Goal: Task Accomplishment & Management: Use online tool/utility

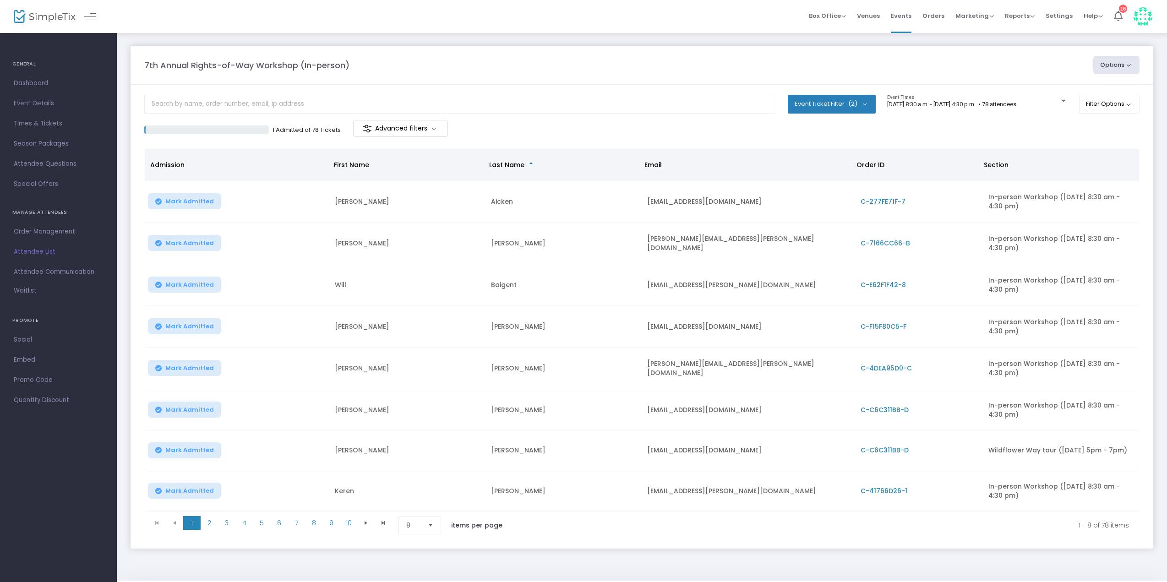
click at [862, 109] on button "Event Ticket Filter (2)" at bounding box center [832, 104] width 88 height 18
click at [820, 165] on span "Wildflower Way tour ([DATE] 5pm - 7pm)" at bounding box center [878, 165] width 118 height 11
click at [811, 170] on input "Wildflower Way tour ([DATE] 5pm - 7pm)" at bounding box center [811, 170] width 0 height 0
checkbox input "false"
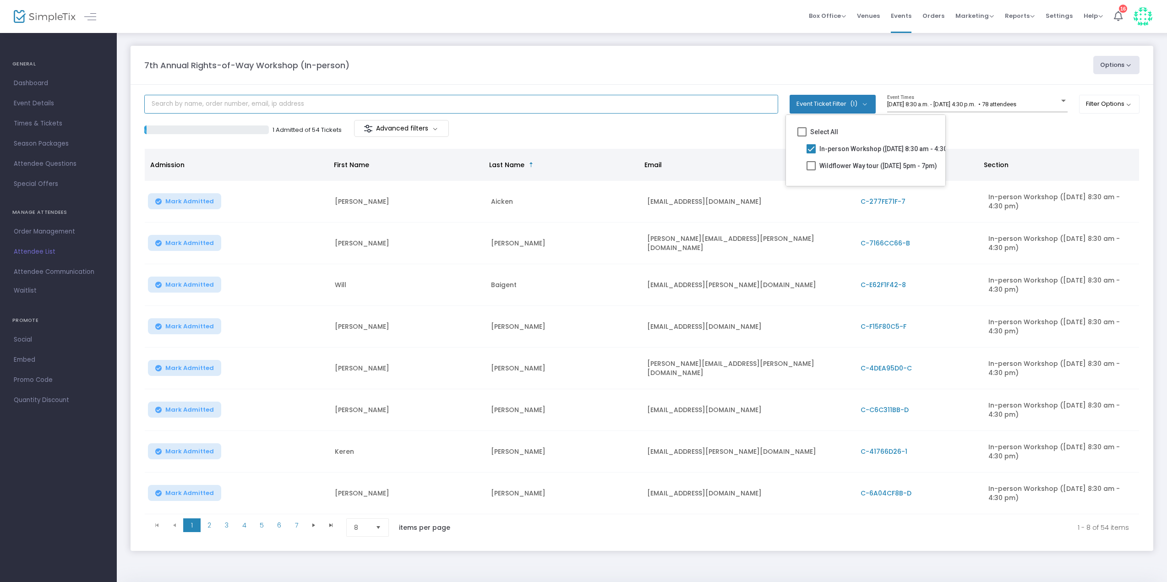
click at [270, 101] on input "text" at bounding box center [461, 104] width 634 height 19
click at [790, 95] on button "Event Ticket Filter (1)" at bounding box center [833, 104] width 86 height 18
click at [345, 100] on input "text" at bounding box center [461, 104] width 634 height 19
drag, startPoint x: 341, startPoint y: 104, endPoint x: 346, endPoint y: 106, distance: 5.5
click at [341, 104] on input "text" at bounding box center [461, 104] width 634 height 19
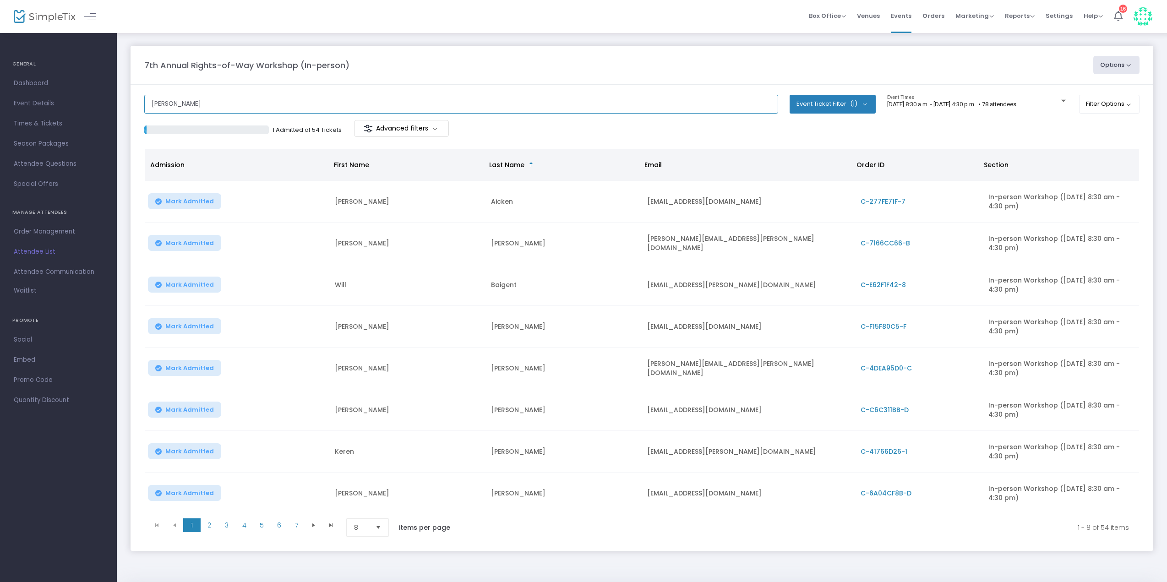
type input "katie"
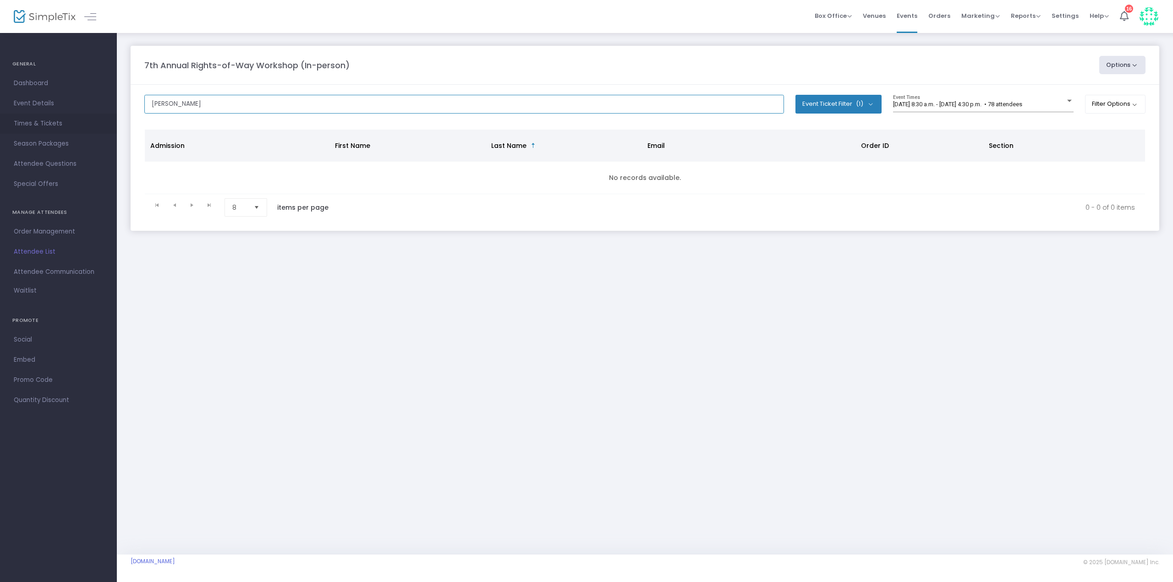
drag, startPoint x: 708, startPoint y: 101, endPoint x: 100, endPoint y: 115, distance: 608.0
click at [100, 115] on div "GENERAL Dashboard Event Details Times & Tickets Season Packages Season Packages…" at bounding box center [586, 291] width 1173 height 582
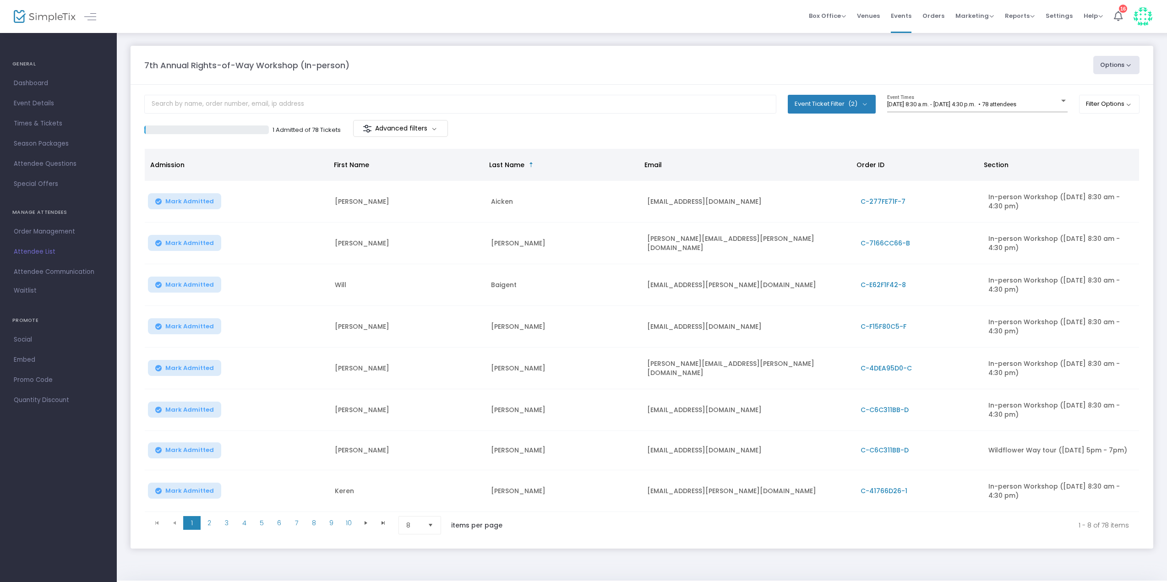
click at [857, 105] on button "Event Ticket Filter (2)" at bounding box center [832, 104] width 88 height 18
click at [844, 164] on span "Wildflower Way tour ([DATE] 5pm - 7pm)" at bounding box center [878, 165] width 118 height 11
click at [811, 170] on input "Wildflower Way tour ([DATE] 5pm - 7pm)" at bounding box center [811, 170] width 0 height 0
checkbox input "false"
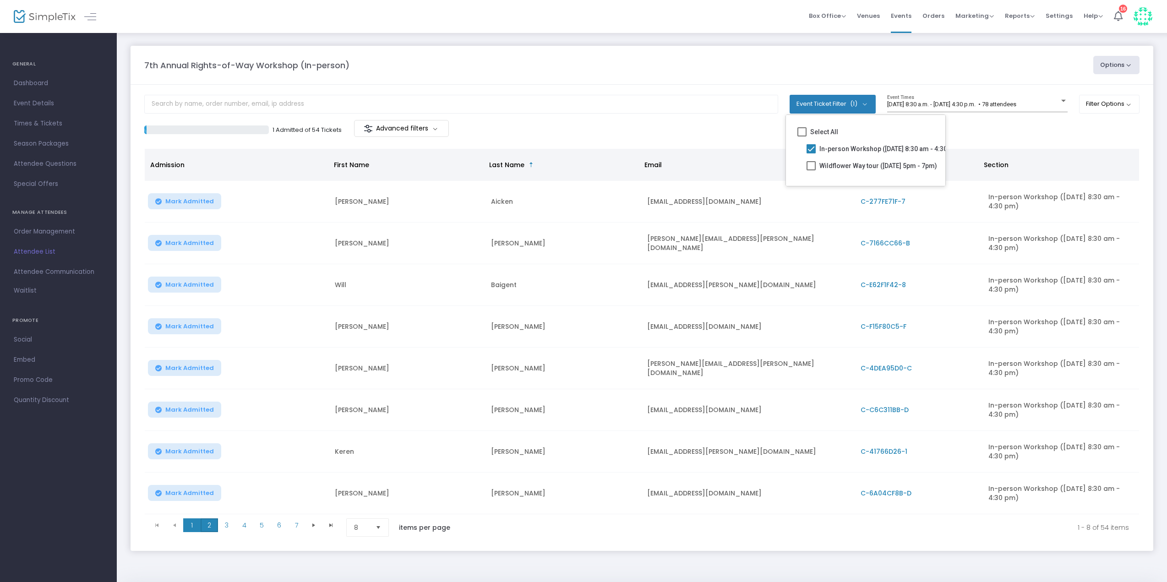
click at [208, 529] on span "2" at bounding box center [209, 525] width 17 height 14
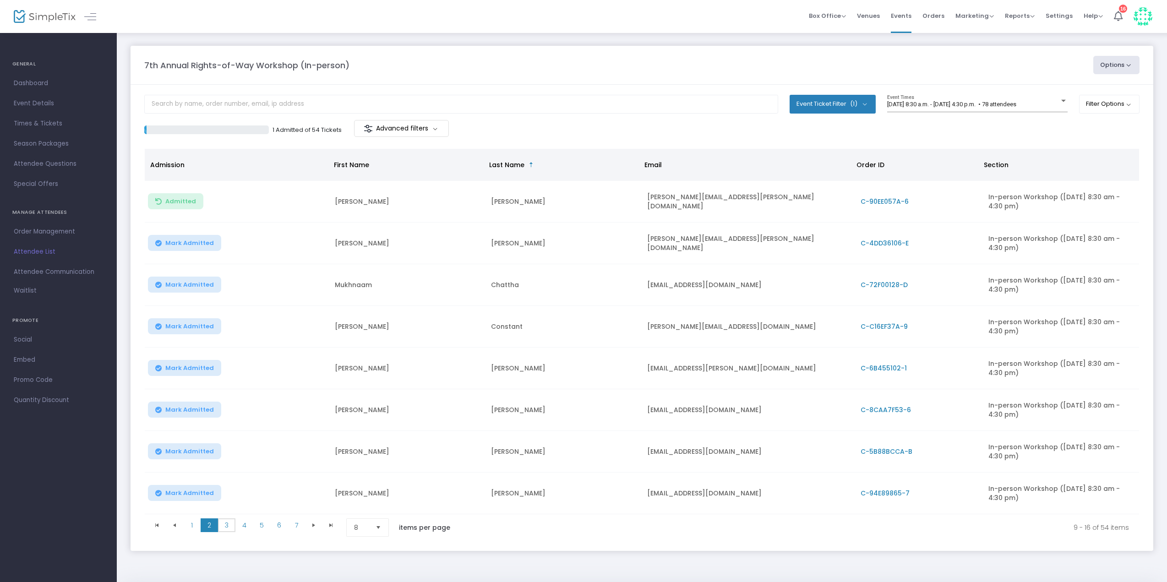
click at [229, 523] on span "3" at bounding box center [226, 525] width 17 height 14
click at [248, 524] on span "4" at bounding box center [243, 525] width 17 height 14
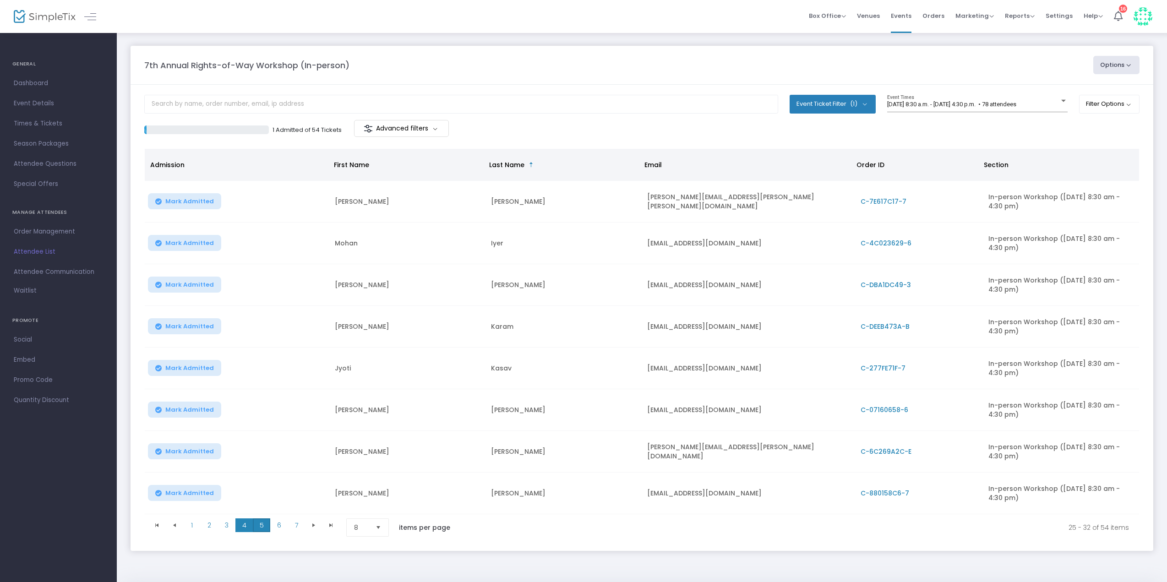
click at [263, 524] on span "5" at bounding box center [261, 525] width 17 height 14
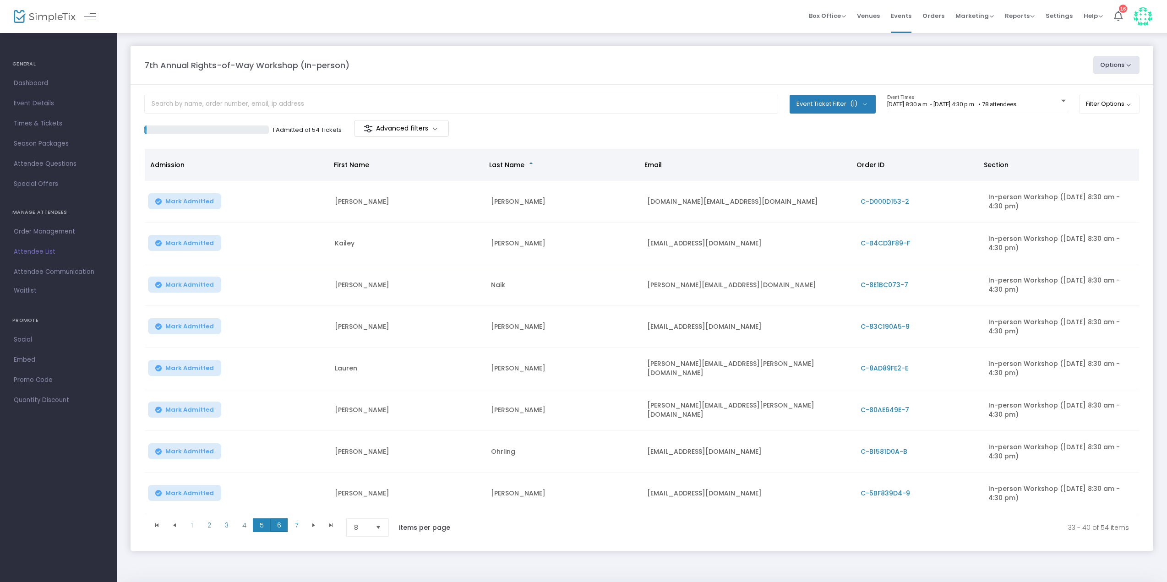
click at [278, 526] on span "6" at bounding box center [278, 525] width 17 height 14
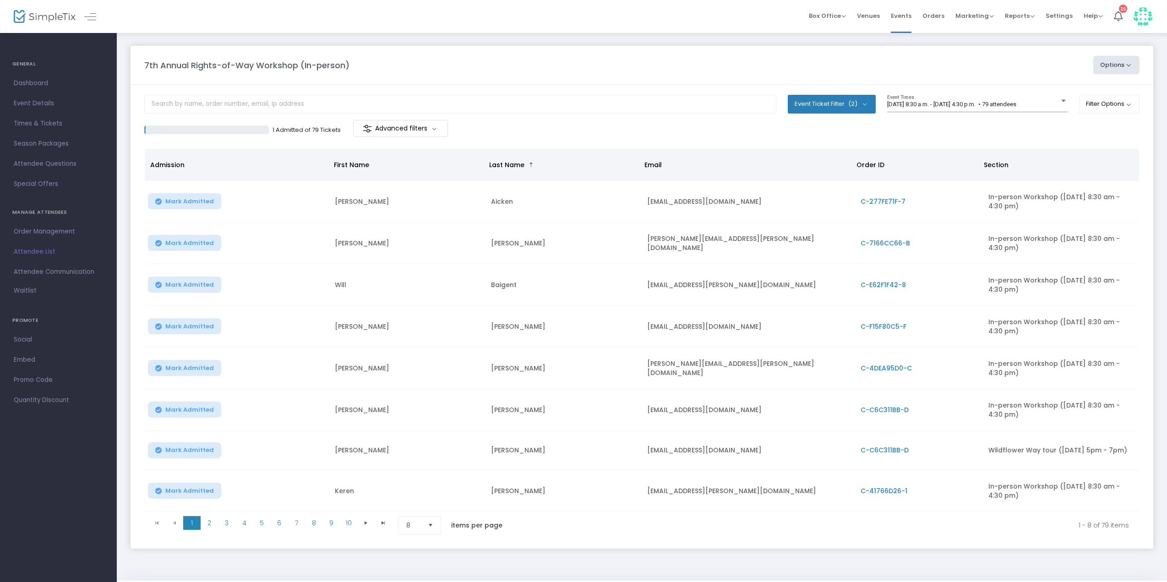
click at [854, 98] on button "Event Ticket Filter (2)" at bounding box center [832, 104] width 88 height 18
click at [840, 141] on mat-checkbox "Select All" at bounding box center [865, 133] width 148 height 17
click at [833, 149] on span "In-person Workshop ([DATE] 8:30 am - 4:30 pm)" at bounding box center [889, 148] width 141 height 11
click at [811, 153] on input "In-person Workshop ([DATE] 8:30 am - 4:30 pm)" at bounding box center [811, 153] width 0 height 0
checkbox input "false"
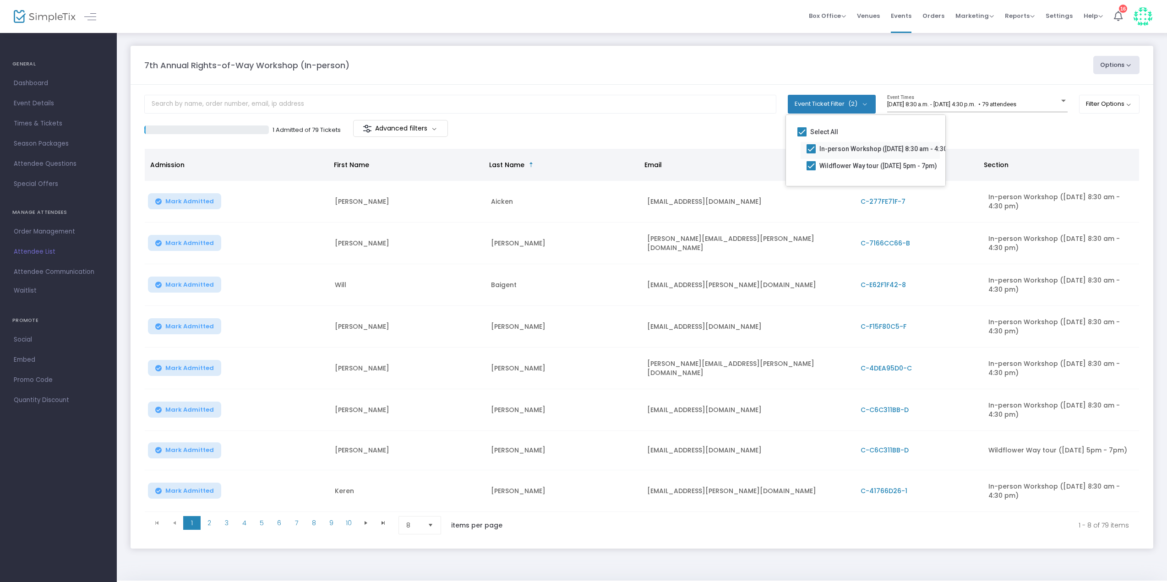
checkbox input "false"
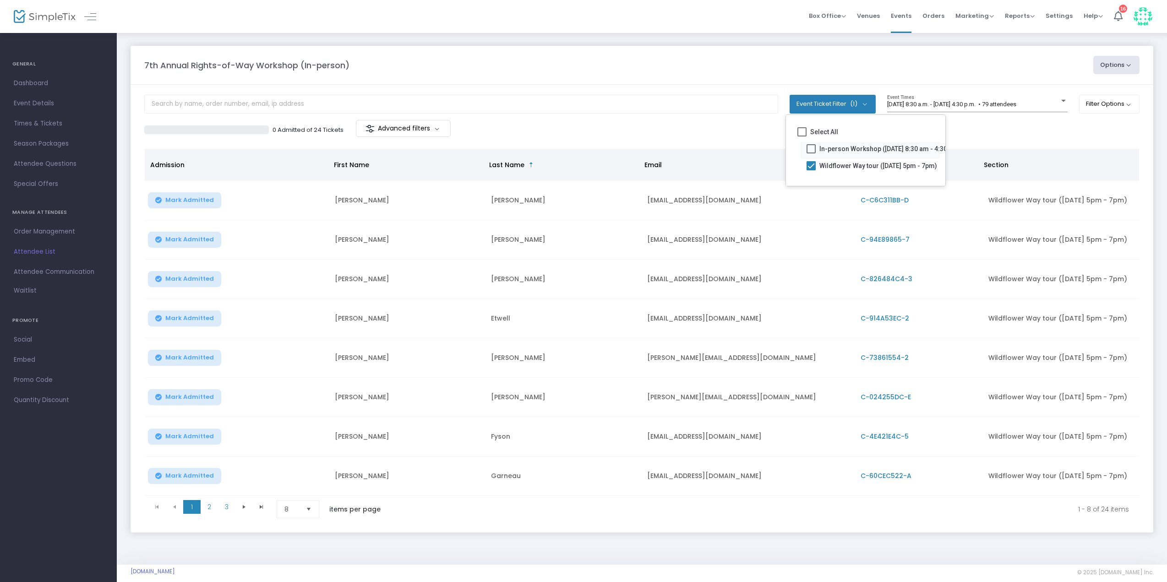
click at [845, 144] on span "In-person Workshop ([DATE] 8:30 am - 4:30 pm)" at bounding box center [889, 148] width 141 height 11
click at [811, 153] on input "In-person Workshop ([DATE] 8:30 am - 4:30 pm)" at bounding box center [811, 153] width 0 height 0
checkbox input "true"
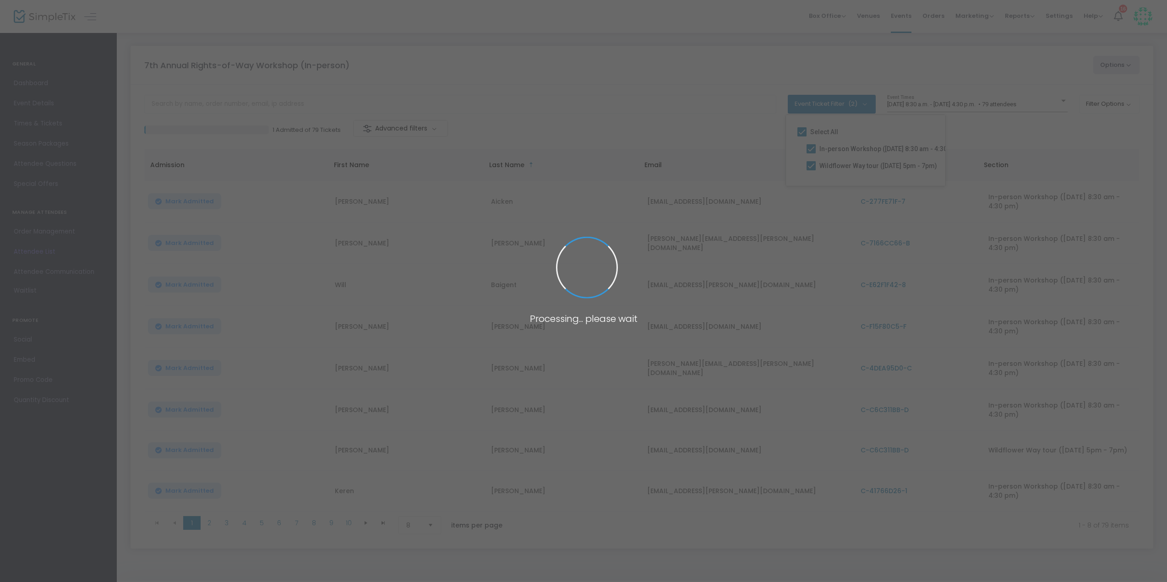
click at [840, 166] on span at bounding box center [583, 291] width 1167 height 582
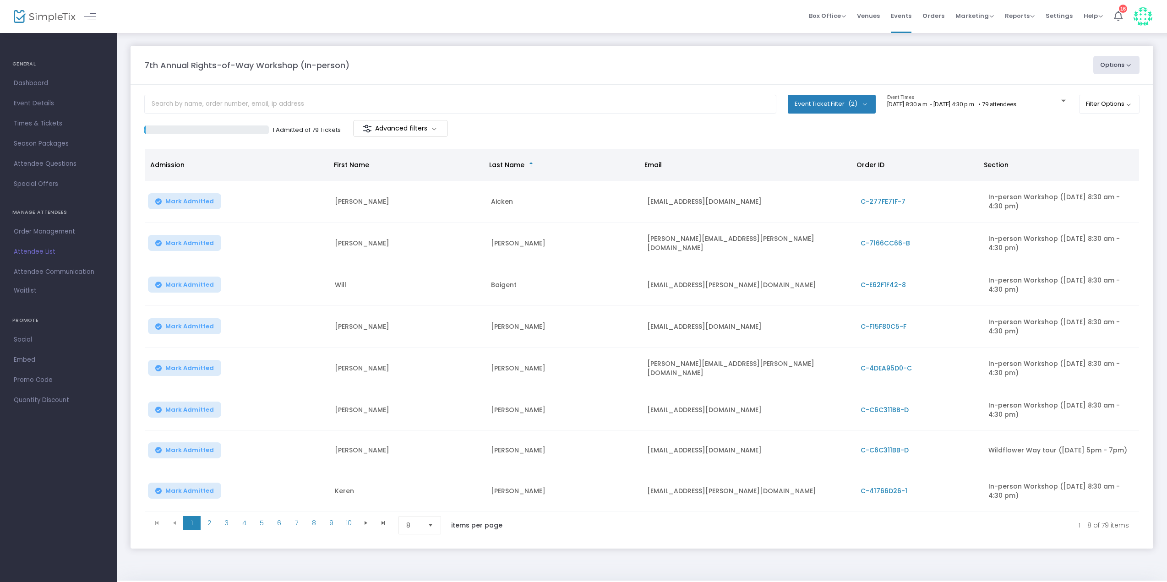
click at [830, 107] on button "Event Ticket Filter (2)" at bounding box center [832, 104] width 88 height 18
click at [810, 167] on span at bounding box center [811, 165] width 9 height 9
click at [811, 170] on input "Wildflower Way tour ([DATE] 5pm - 7pm)" at bounding box center [811, 170] width 0 height 0
checkbox input "false"
